Goal: Information Seeking & Learning: Check status

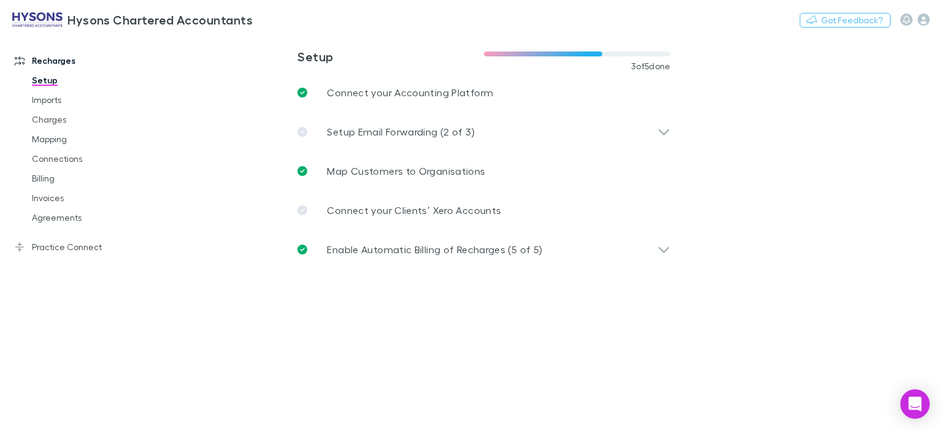
click at [93, 202] on link "Invoices" at bounding box center [90, 198] width 141 height 20
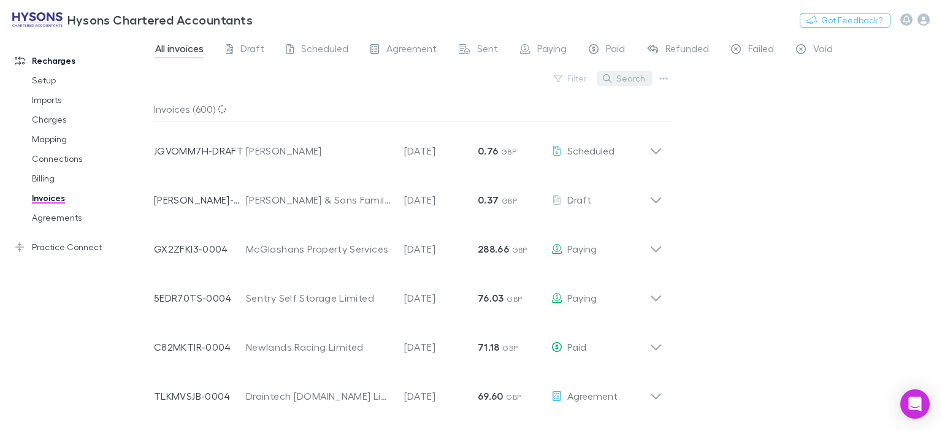
click at [632, 82] on button "Search" at bounding box center [625, 78] width 56 height 15
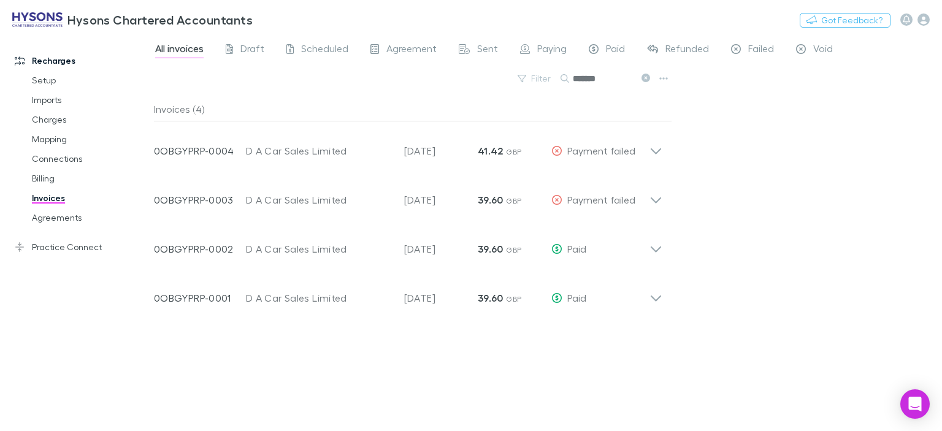
type input "*******"
